Goal: Information Seeking & Learning: Compare options

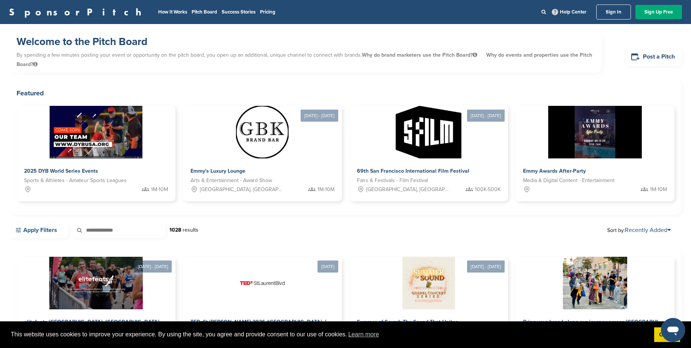
click at [56, 231] on link "Apply Filters" at bounding box center [38, 230] width 59 height 16
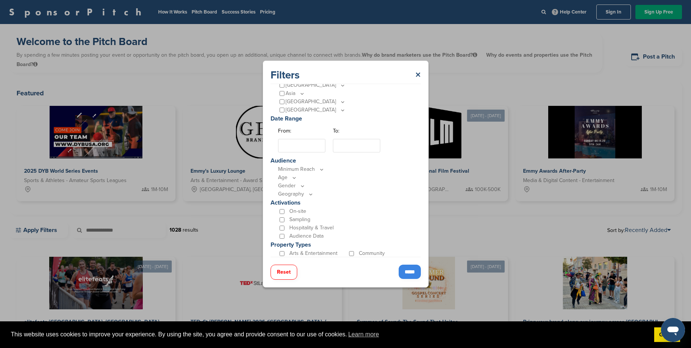
scroll to position [135, 0]
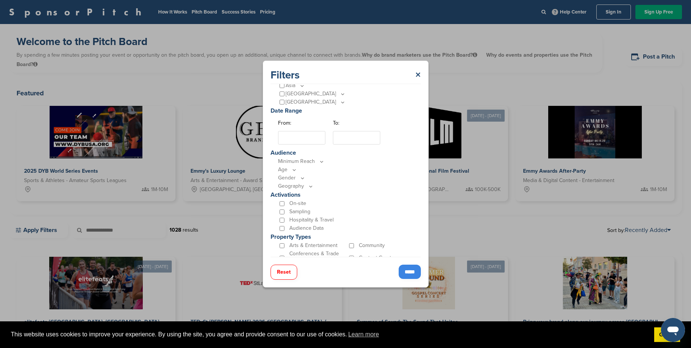
click at [311, 165] on p "Minimum Reach" at bounding box center [347, 161] width 139 height 8
click at [313, 161] on p "Minimum Reach" at bounding box center [347, 161] width 139 height 8
click at [323, 160] on icon at bounding box center [322, 162] width 6 height 6
click at [407, 270] on input "*****" at bounding box center [410, 272] width 22 height 14
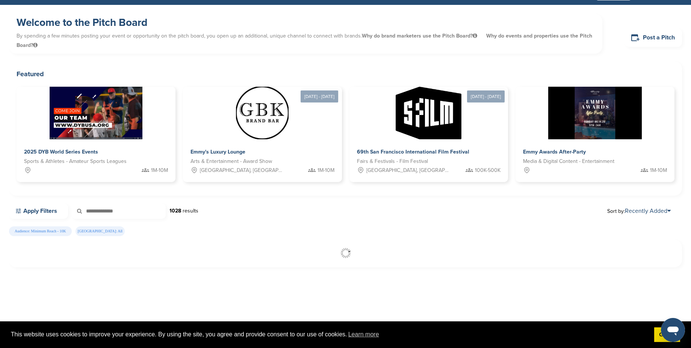
scroll to position [0, 0]
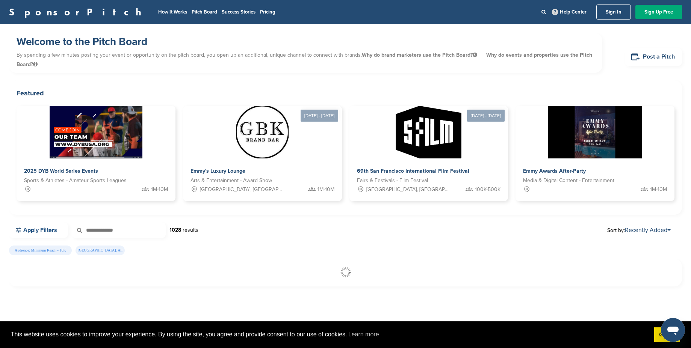
click at [20, 228] on icon at bounding box center [18, 230] width 7 height 7
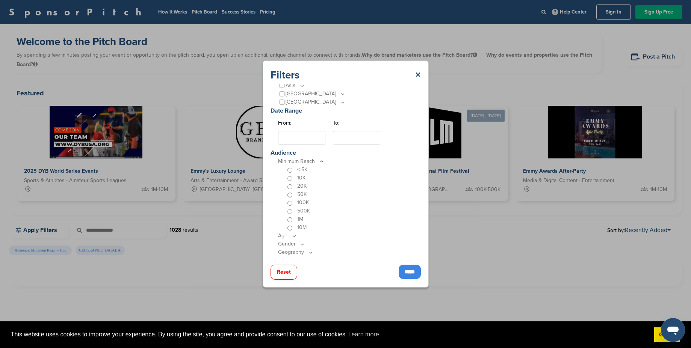
click at [403, 270] on input "*****" at bounding box center [410, 272] width 22 height 14
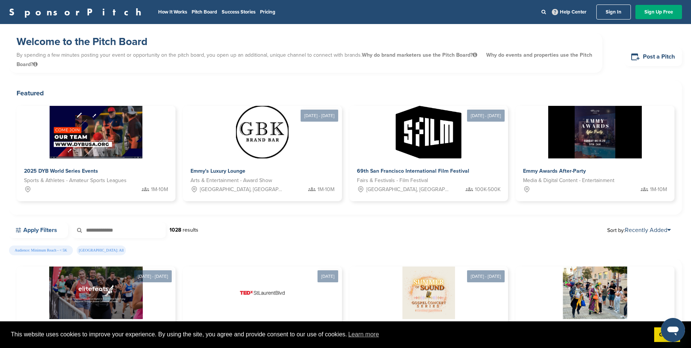
click at [50, 229] on link "Apply Filters" at bounding box center [38, 230] width 59 height 16
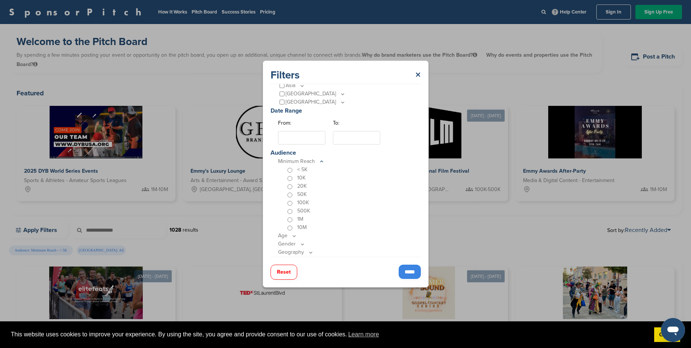
click at [284, 272] on button "Reset" at bounding box center [283, 272] width 27 height 15
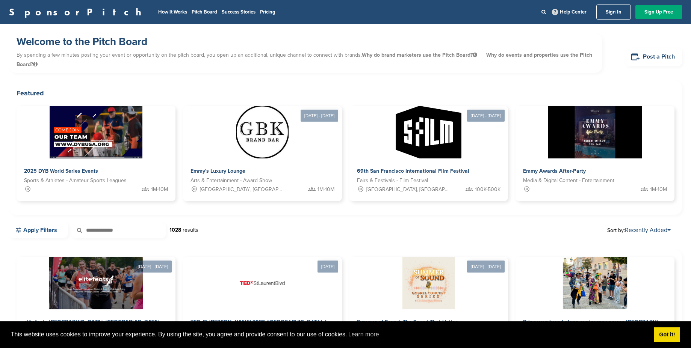
click at [42, 223] on link "Apply Filters" at bounding box center [38, 230] width 59 height 16
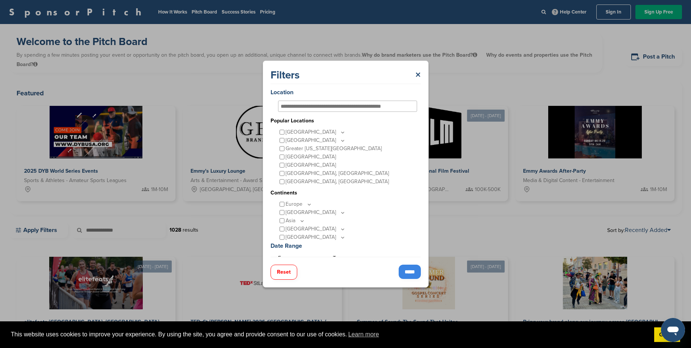
click at [50, 231] on div "Filters × Location Popular Locations United States Midwest Illinois Indiana Iow…" at bounding box center [345, 174] width 691 height 348
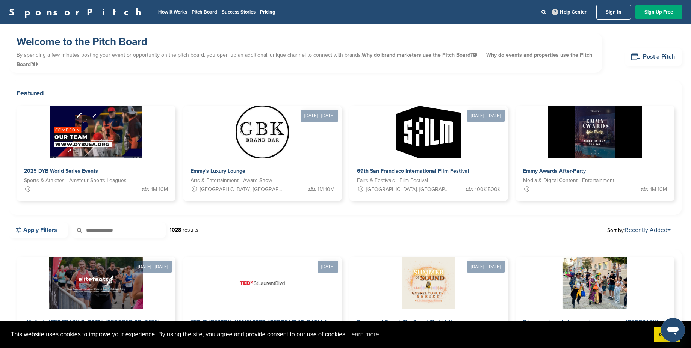
click at [51, 228] on link "Apply Filters" at bounding box center [38, 230] width 59 height 16
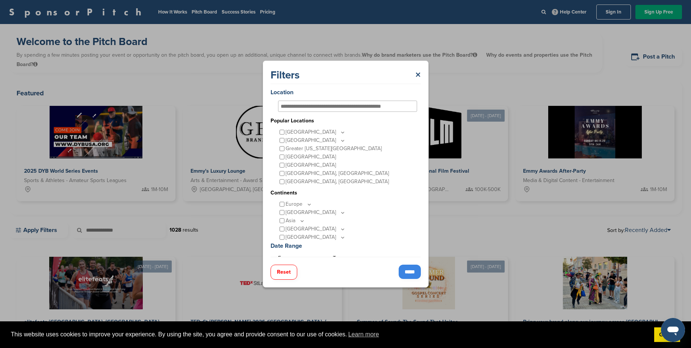
click at [408, 265] on input "*****" at bounding box center [410, 272] width 22 height 14
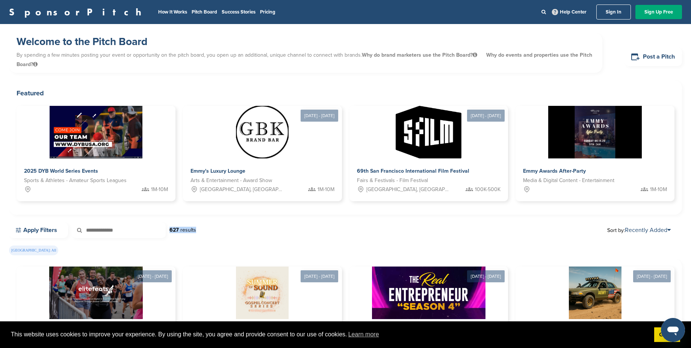
drag, startPoint x: 170, startPoint y: 230, endPoint x: 203, endPoint y: 231, distance: 33.1
click at [203, 231] on div "Apply Filters 627 results Sort by: Recently Added" at bounding box center [345, 230] width 673 height 16
click at [48, 228] on link "Apply Filters" at bounding box center [38, 230] width 59 height 16
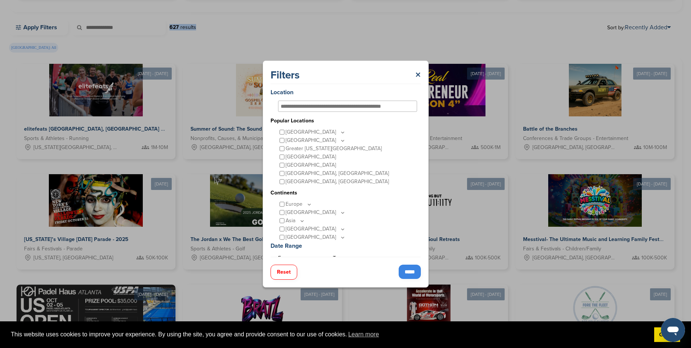
scroll to position [135, 0]
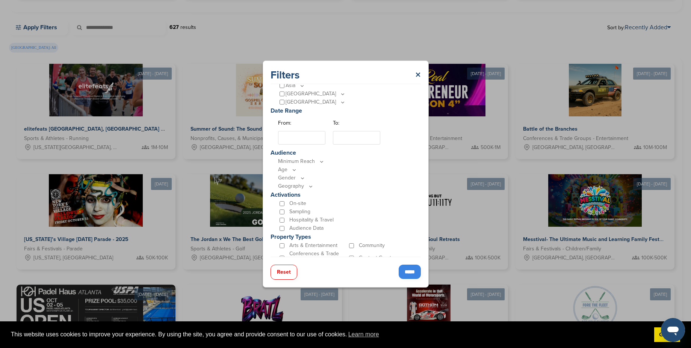
click at [291, 162] on p "Minimum Reach" at bounding box center [347, 161] width 139 height 8
click at [319, 161] on icon at bounding box center [322, 162] width 6 height 6
click at [405, 272] on input "*****" at bounding box center [410, 272] width 22 height 14
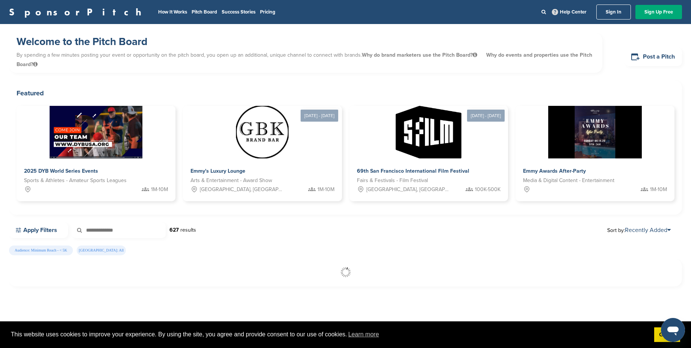
scroll to position [0, 0]
click at [401, 162] on div "69th San Francisco International Film Festival Fairs & Festivals - Film Festiva…" at bounding box center [428, 181] width 165 height 44
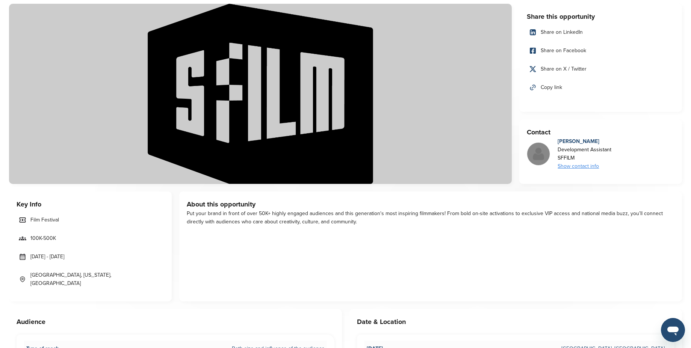
scroll to position [68, 0]
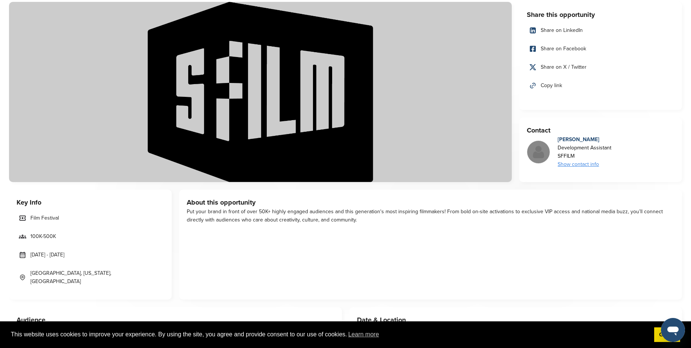
drag, startPoint x: 240, startPoint y: 213, endPoint x: 388, endPoint y: 225, distance: 148.5
click at [388, 225] on div "About this opportunity Put your brand in front of over 50K+ highly engaged audi…" at bounding box center [430, 245] width 503 height 110
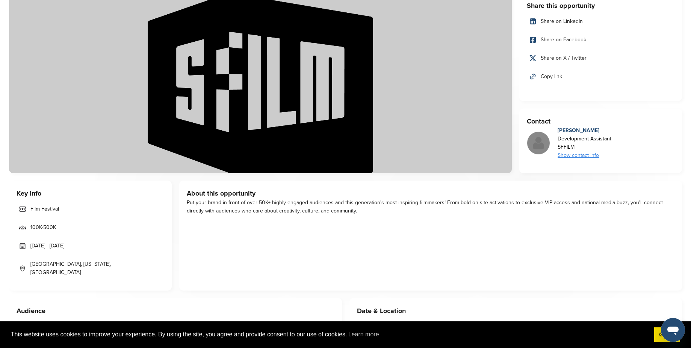
scroll to position [203, 0]
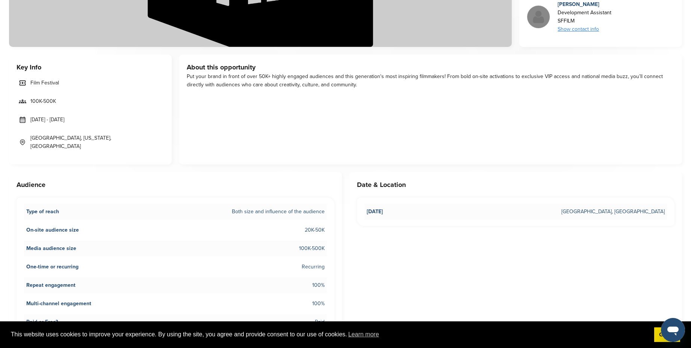
drag, startPoint x: 296, startPoint y: 222, endPoint x: 331, endPoint y: 222, distance: 34.6
click at [331, 222] on div "Type of reach Both size and influence of the audience On-site audience size 20K…" at bounding box center [176, 267] width 318 height 139
drag, startPoint x: 83, startPoint y: 240, endPoint x: 299, endPoint y: 240, distance: 216.4
click at [299, 241] on li "Media audience size 100K-500K" at bounding box center [175, 249] width 303 height 16
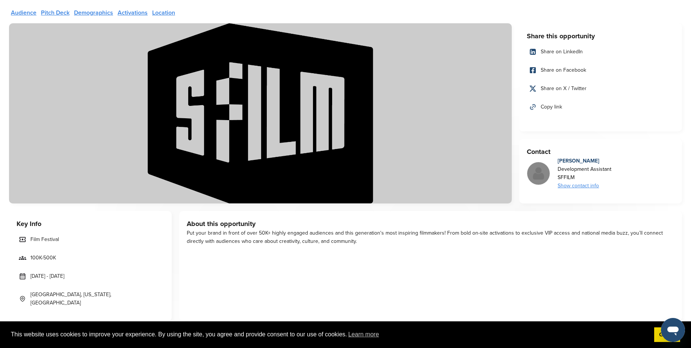
scroll to position [0, 0]
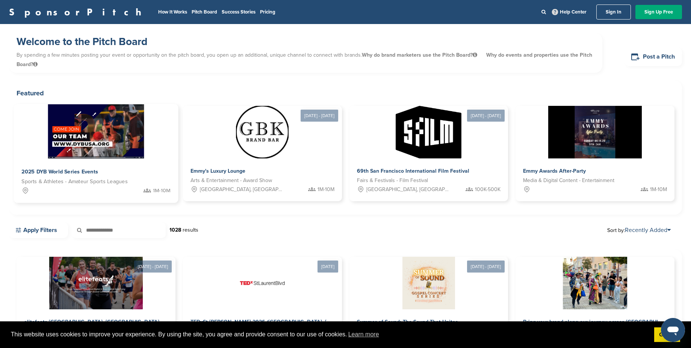
click at [156, 169] on div "2025 DYB World Series Events" at bounding box center [95, 172] width 149 height 11
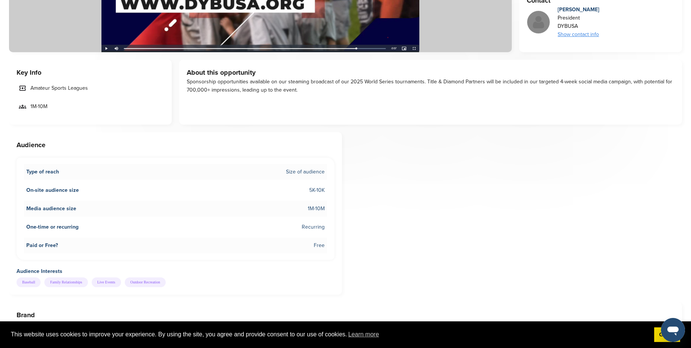
scroll to position [203, 0]
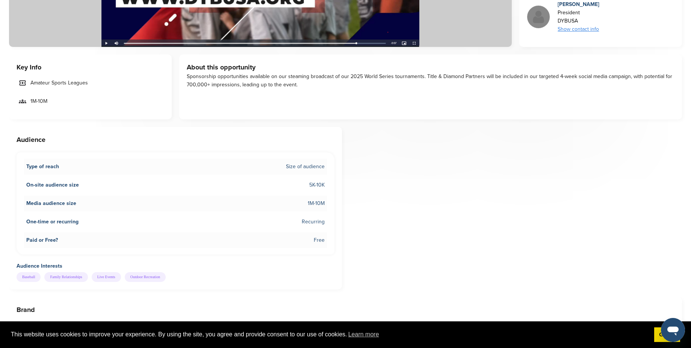
drag, startPoint x: 44, startPoint y: 183, endPoint x: 347, endPoint y: 191, distance: 302.9
drag, startPoint x: 302, startPoint y: 199, endPoint x: 338, endPoint y: 198, distance: 35.7
click at [338, 198] on div "Audience Type of reach Size of audience On-site audience size 5K-10K Media audi…" at bounding box center [175, 208] width 333 height 163
drag, startPoint x: 336, startPoint y: 201, endPoint x: 288, endPoint y: 198, distance: 47.8
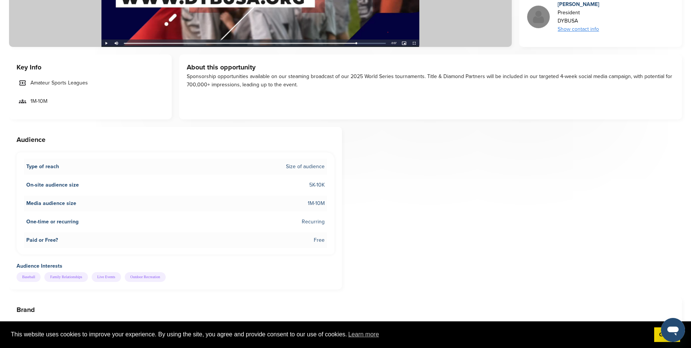
click at [288, 198] on div "Audience Type of reach Size of audience On-site audience size 5K-10K Media audi…" at bounding box center [175, 208] width 333 height 163
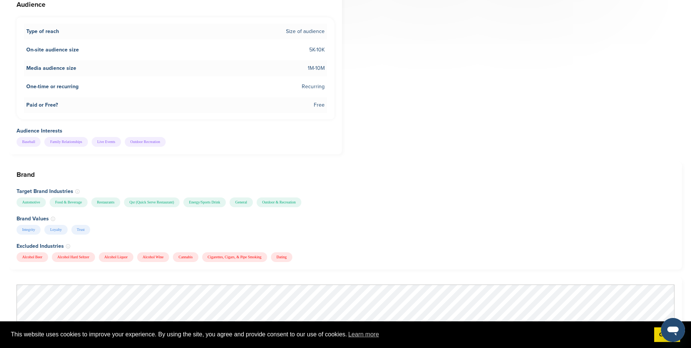
scroll to position [541, 0]
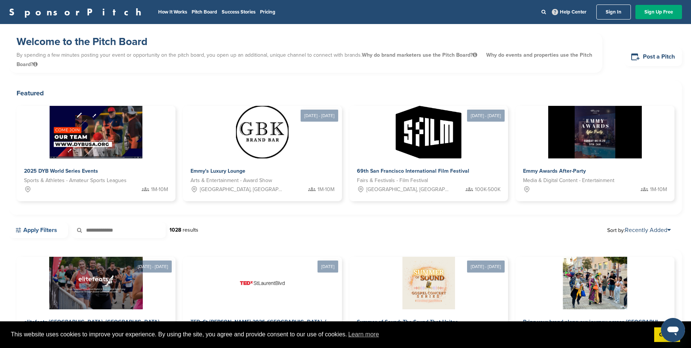
click at [59, 230] on link "Apply Filters" at bounding box center [38, 230] width 59 height 16
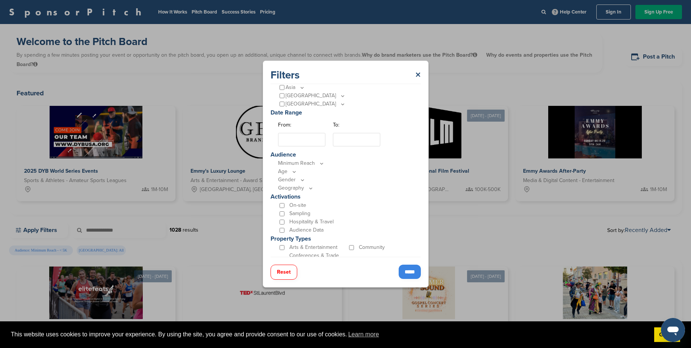
scroll to position [135, 0]
click at [402, 272] on input "*****" at bounding box center [410, 272] width 22 height 14
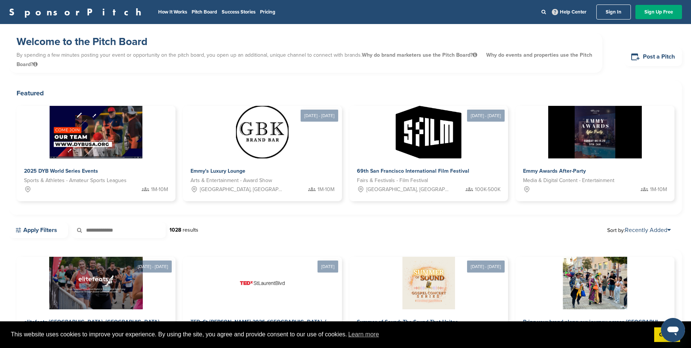
click at [50, 228] on link "Apply Filters" at bounding box center [38, 230] width 59 height 16
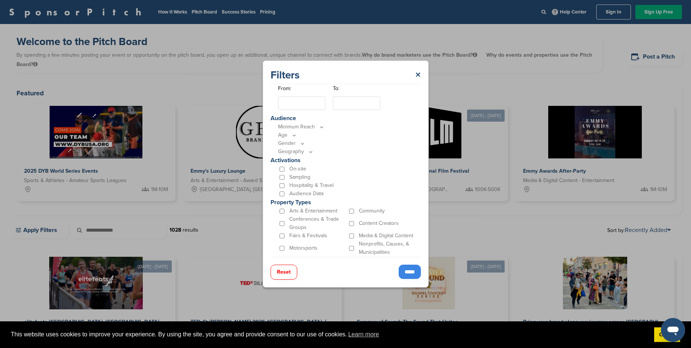
scroll to position [178, 0]
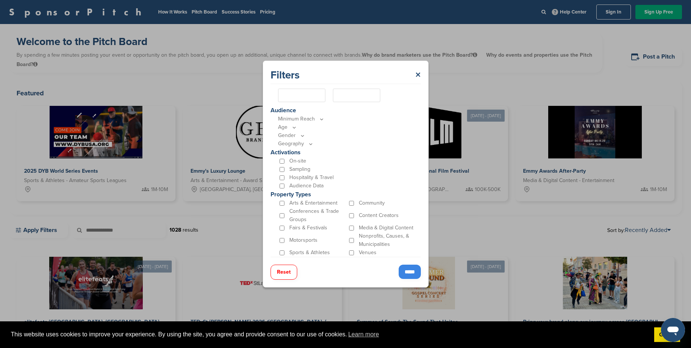
click at [197, 70] on div "Filters × Location Popular Locations [GEOGRAPHIC_DATA] [GEOGRAPHIC_DATA] [US_ST…" at bounding box center [345, 174] width 691 height 348
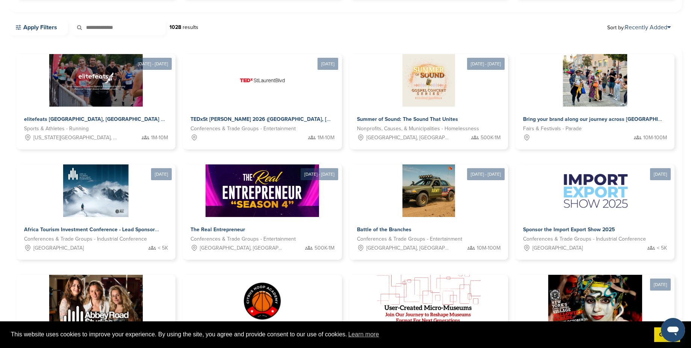
scroll to position [270, 0]
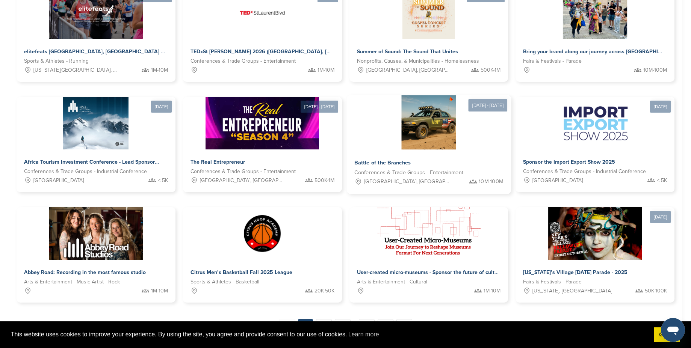
click at [470, 144] on div at bounding box center [428, 122] width 165 height 54
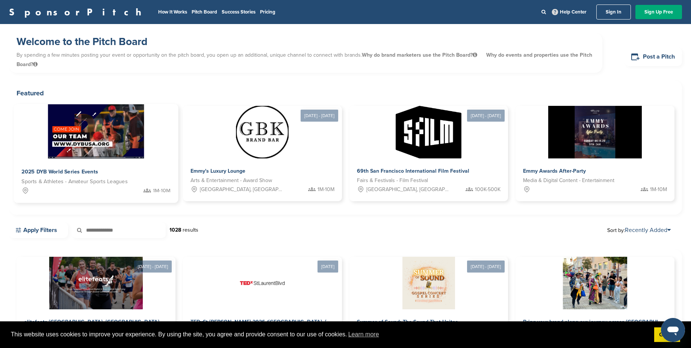
click at [169, 145] on div at bounding box center [96, 131] width 165 height 54
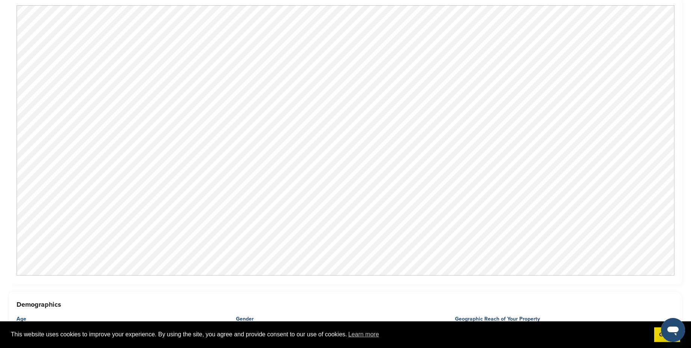
scroll to position [587, 0]
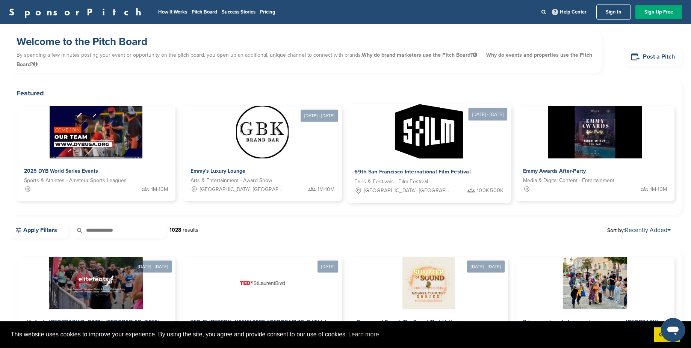
click at [447, 153] on img at bounding box center [428, 131] width 68 height 54
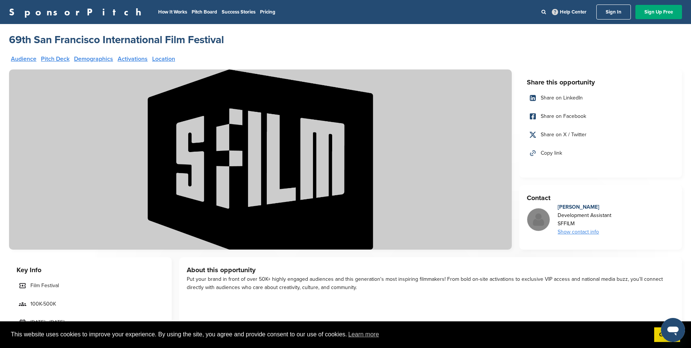
drag, startPoint x: 264, startPoint y: 34, endPoint x: 34, endPoint y: 26, distance: 230.0
copy h2 "69th San Francisco International Film Festival"
click at [260, 9] on li "Pricing" at bounding box center [267, 12] width 15 height 8
click at [260, 11] on link "Pricing" at bounding box center [267, 12] width 15 height 6
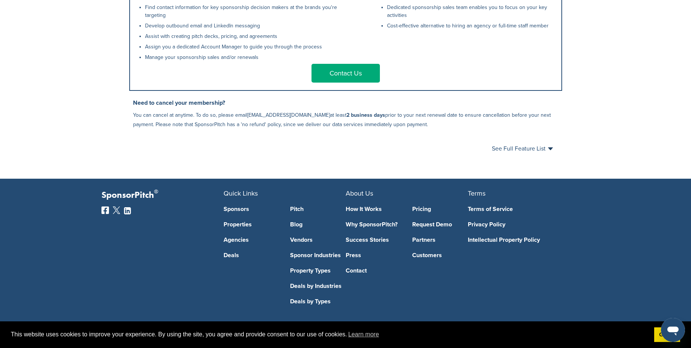
scroll to position [423, 0]
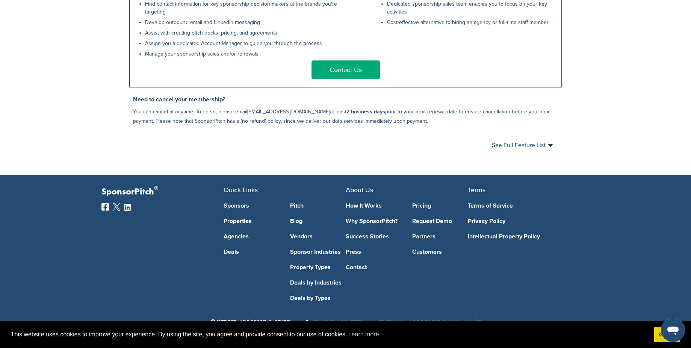
click at [478, 209] on link "Terms of Service" at bounding box center [523, 206] width 111 height 6
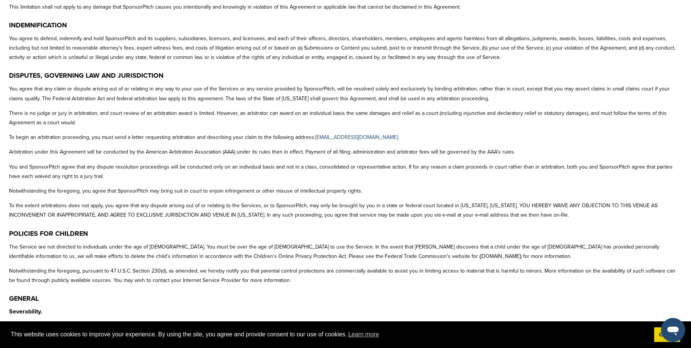
scroll to position [1488, 0]
